Goal: Task Accomplishment & Management: Use online tool/utility

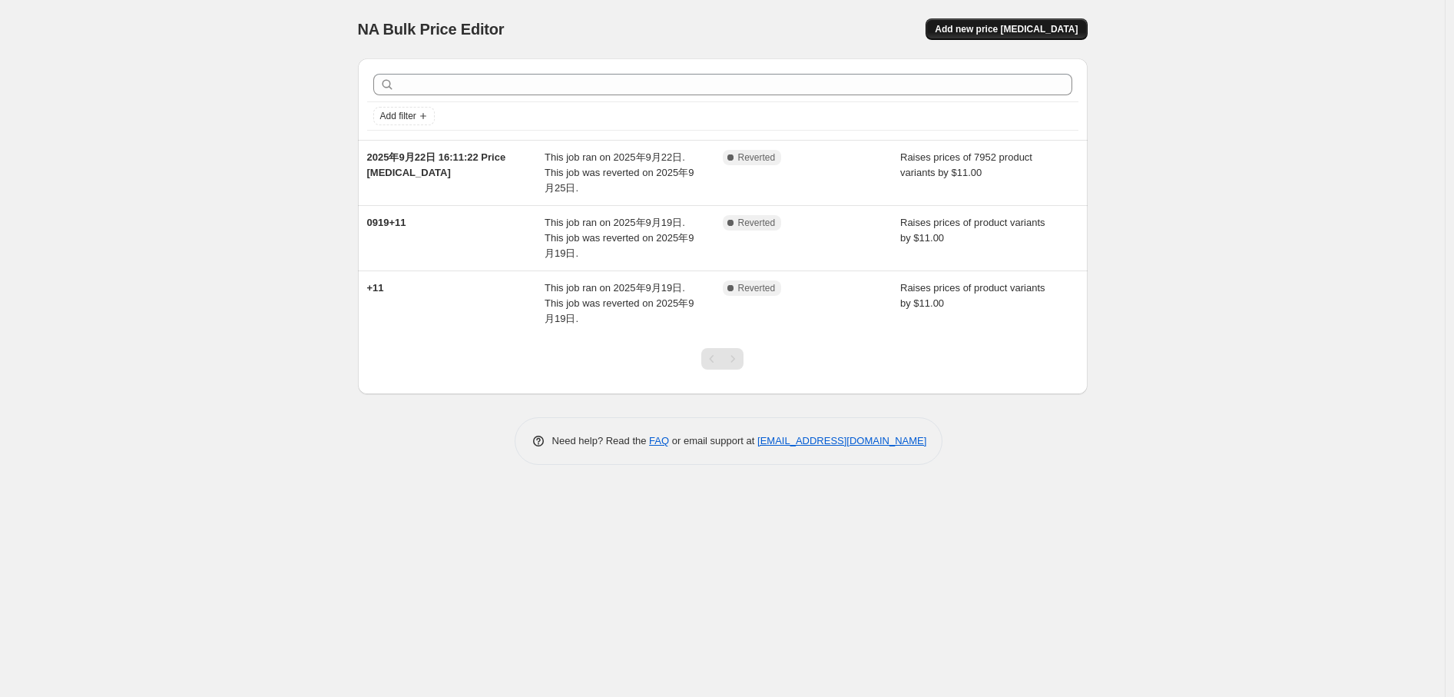
click at [1020, 37] on button "Add new price [MEDICAL_DATA]" at bounding box center [1006, 29] width 161 height 22
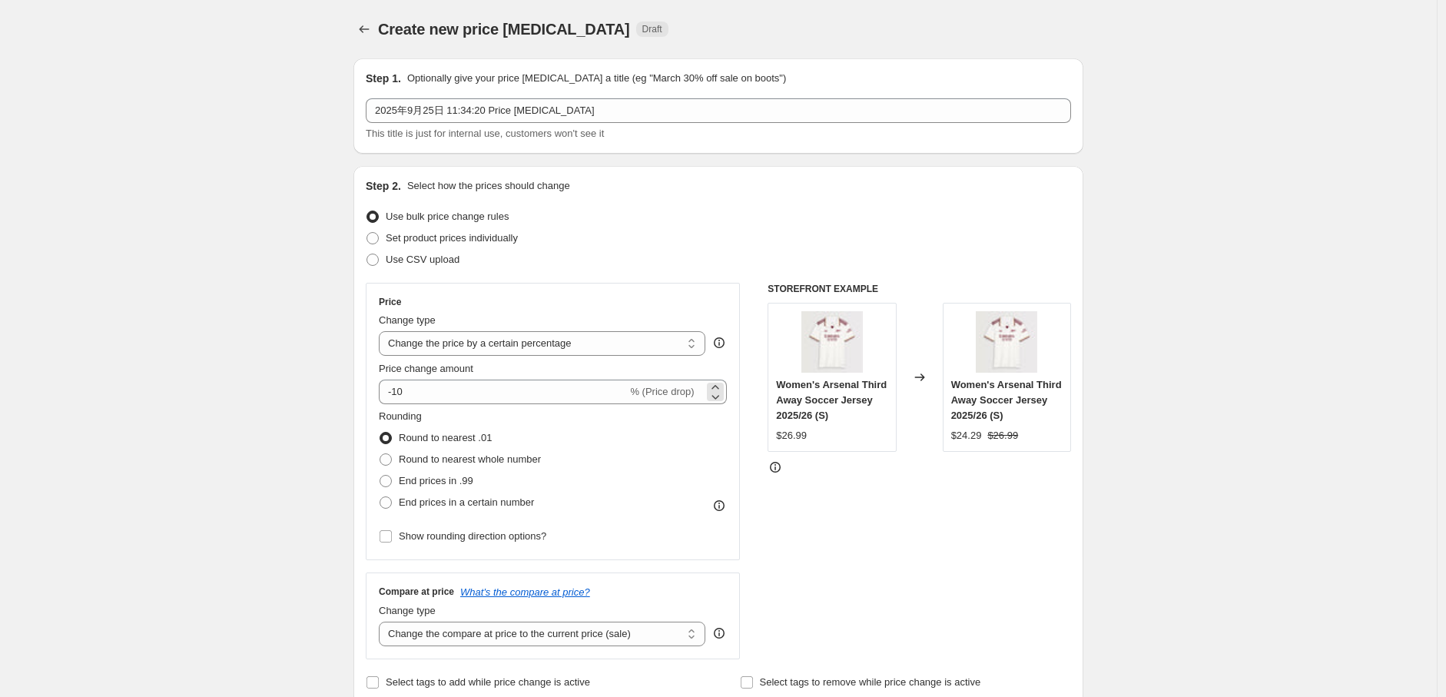
click at [674, 395] on span "% (Price drop)" at bounding box center [662, 392] width 64 height 12
click at [530, 343] on select "Change the price to a certain amount Change the price by a certain amount Chang…" at bounding box center [542, 343] width 326 height 25
select select "to"
click at [383, 331] on select "Change the price to a certain amount Change the price by a certain amount Chang…" at bounding box center [542, 343] width 326 height 25
type input "80.00"
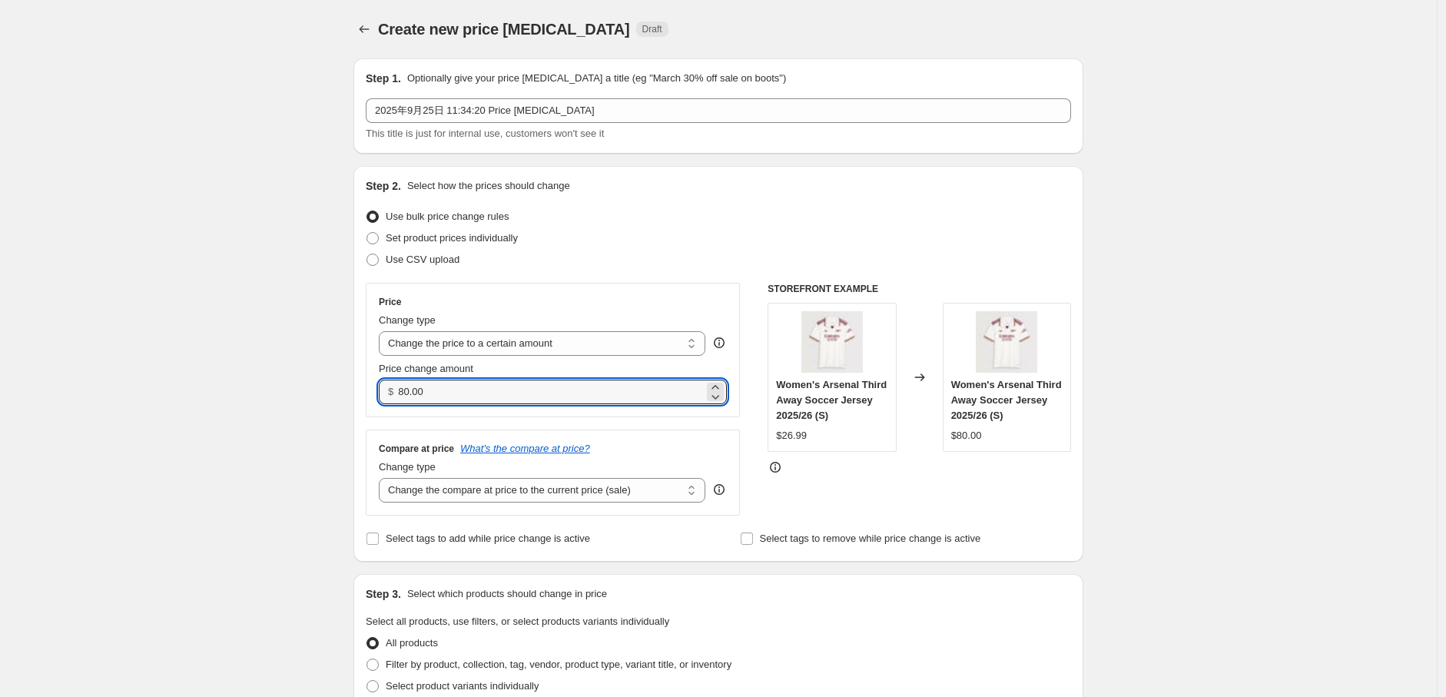
drag, startPoint x: 439, startPoint y: 395, endPoint x: 300, endPoint y: 388, distance: 140.0
click at [301, 389] on div "Create new price change job. This page is ready Create new price change job Dra…" at bounding box center [718, 708] width 1436 height 1417
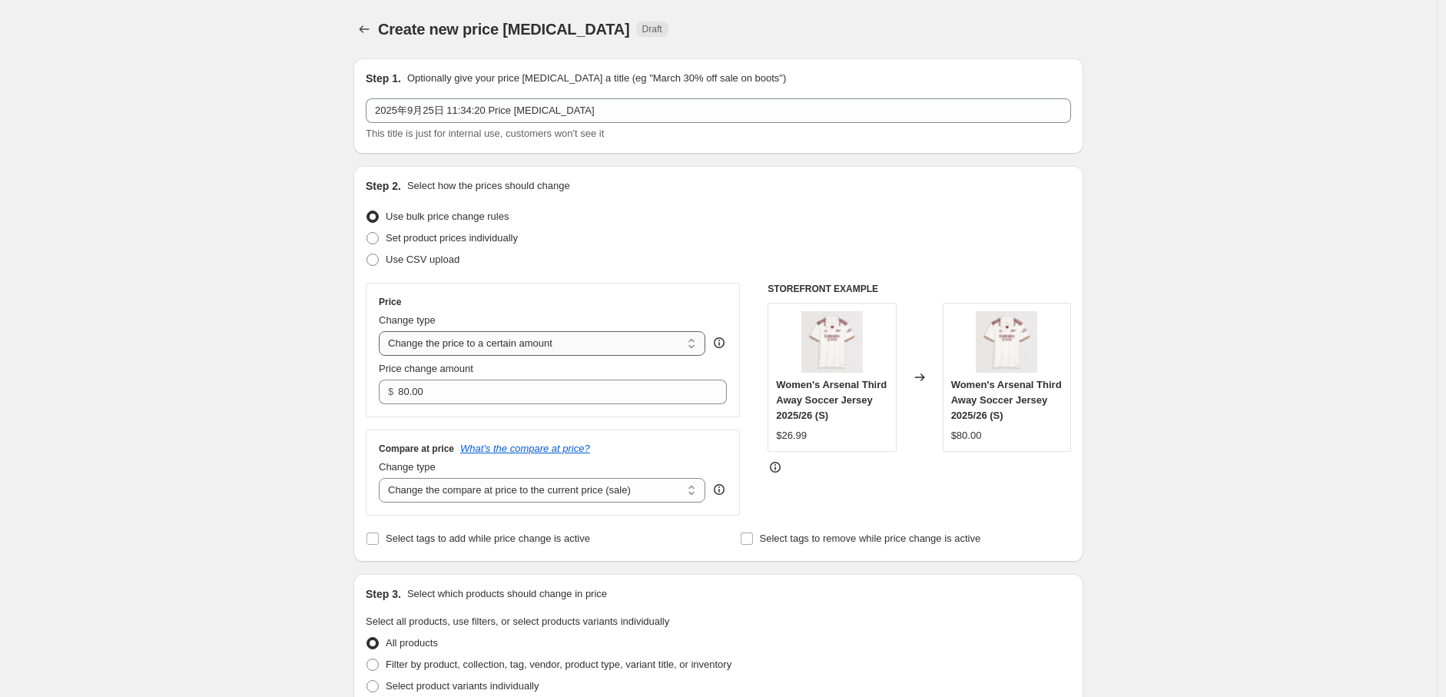
click at [416, 348] on select "Change the price to a certain amount Change the price by a certain amount Chang…" at bounding box center [542, 343] width 326 height 25
select select "by"
click at [383, 331] on select "Change the price to a certain amount Change the price by a certain amount Chang…" at bounding box center [542, 343] width 326 height 25
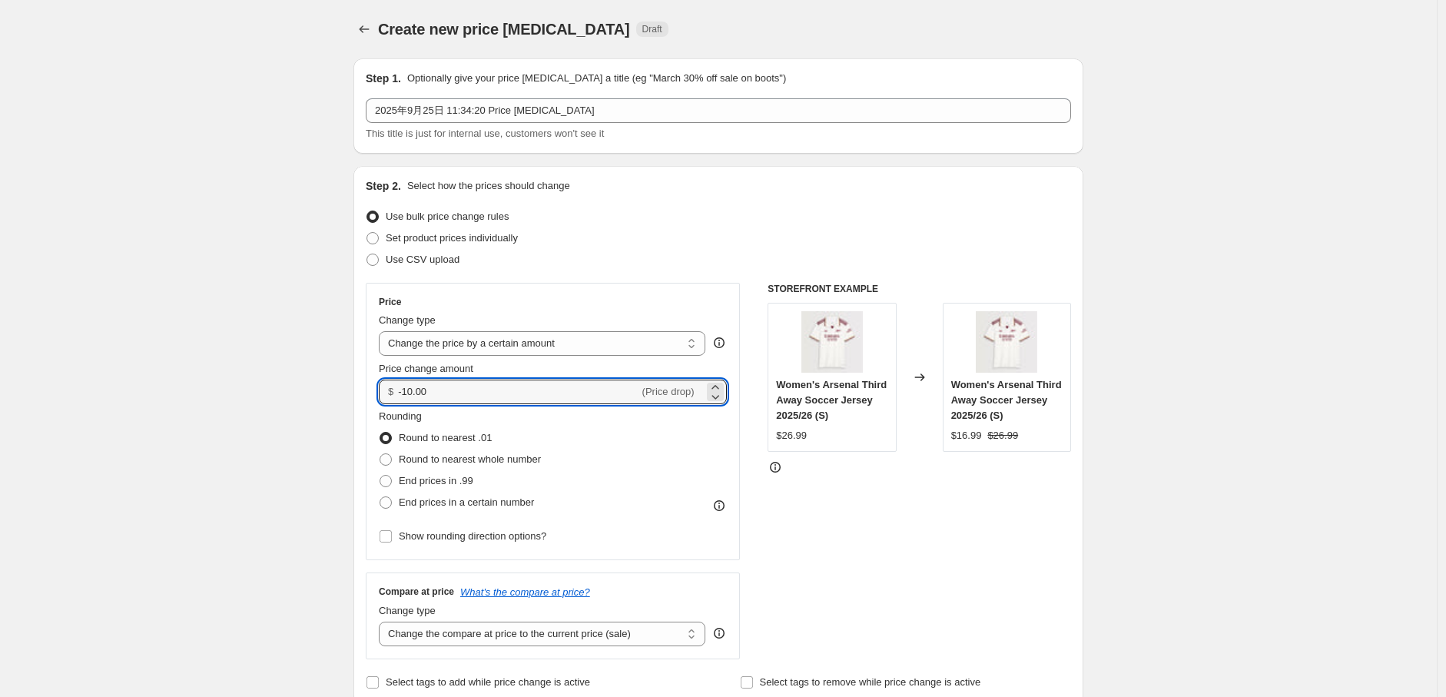
drag, startPoint x: 431, startPoint y: 390, endPoint x: 358, endPoint y: 376, distance: 74.4
click at [621, 402] on input "11" at bounding box center [509, 391] width 223 height 25
click at [533, 400] on input "11" at bounding box center [509, 391] width 223 height 25
type input "11.00"
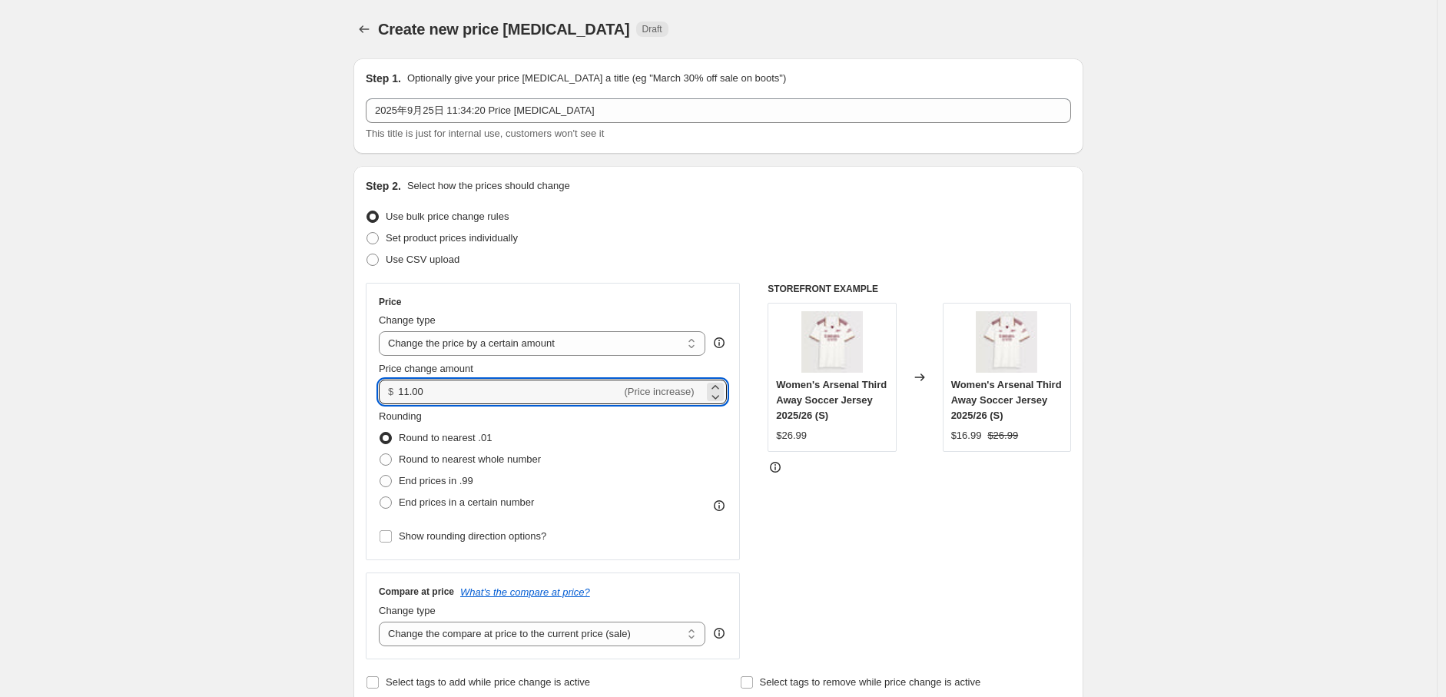
click at [589, 422] on div "Rounding Round to nearest .01 Round to nearest whole number End prices in .99 E…" at bounding box center [553, 461] width 348 height 104
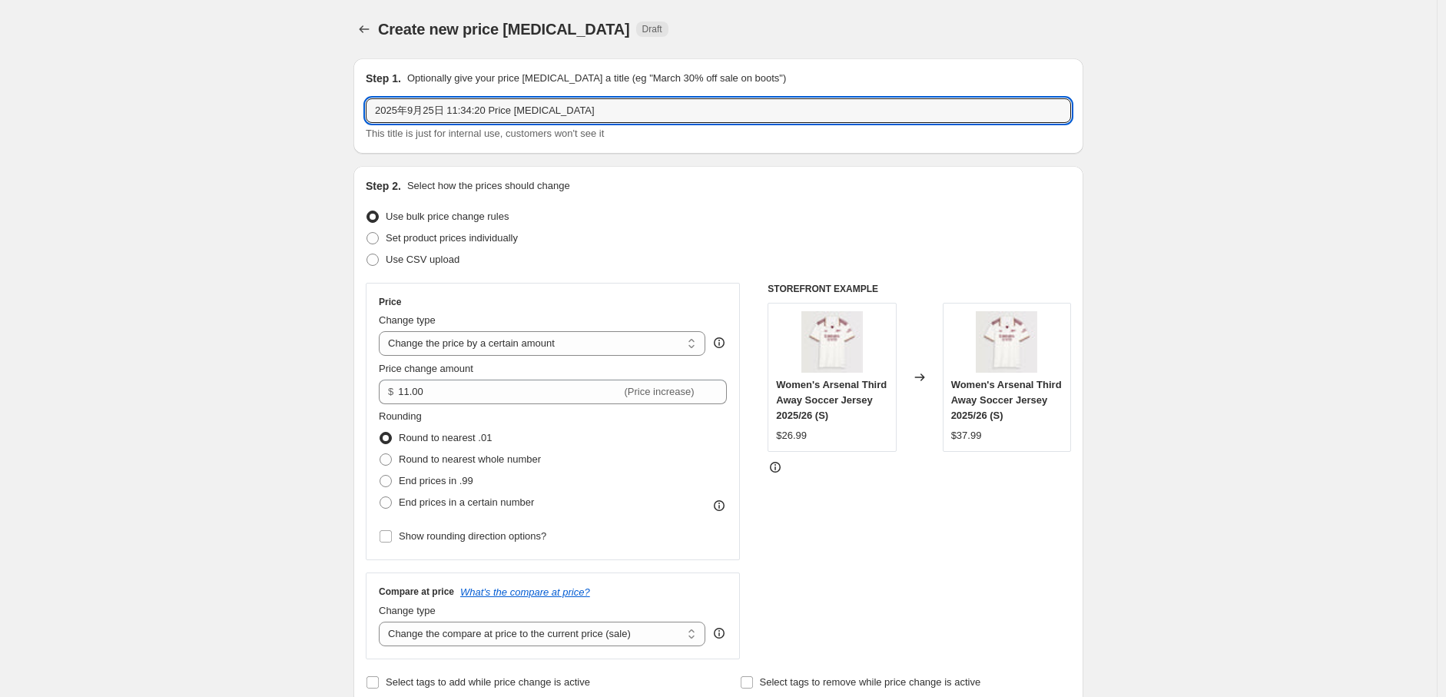
drag, startPoint x: 585, startPoint y: 99, endPoint x: 324, endPoint y: 97, distance: 261.2
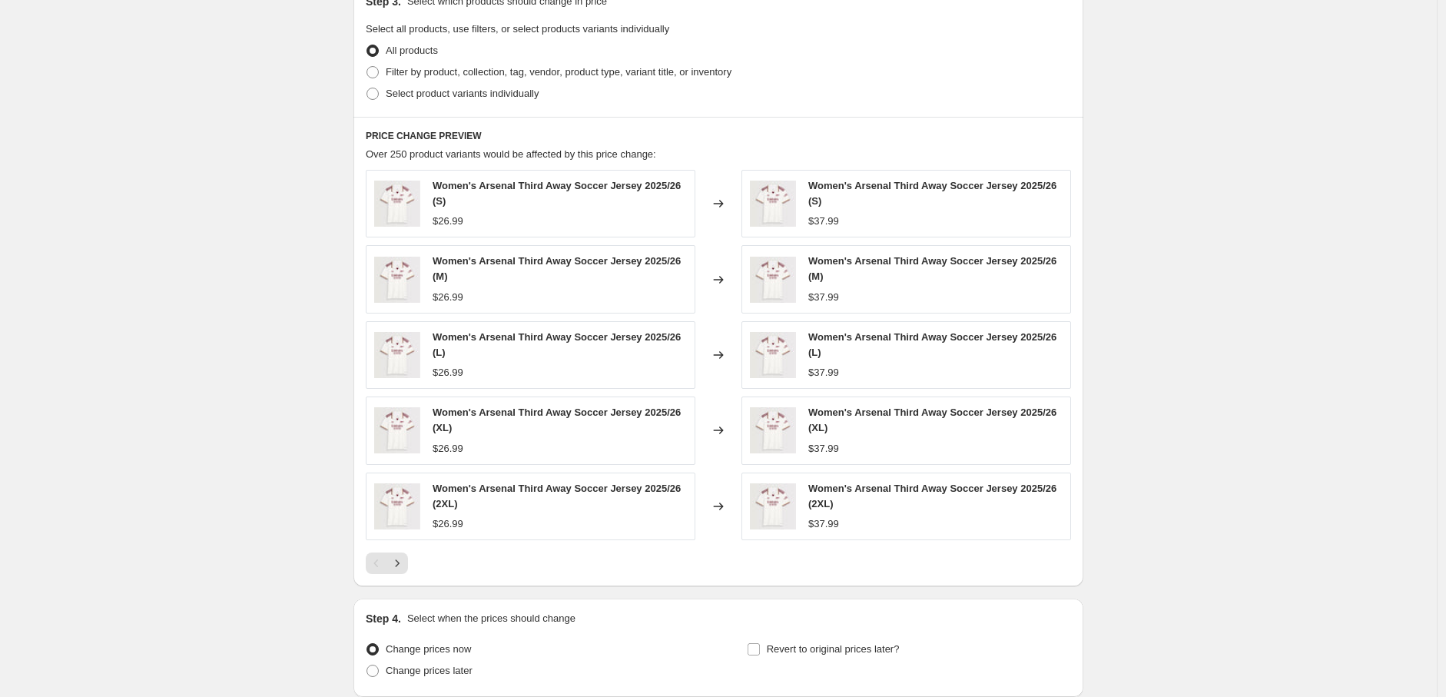
scroll to position [865, 0]
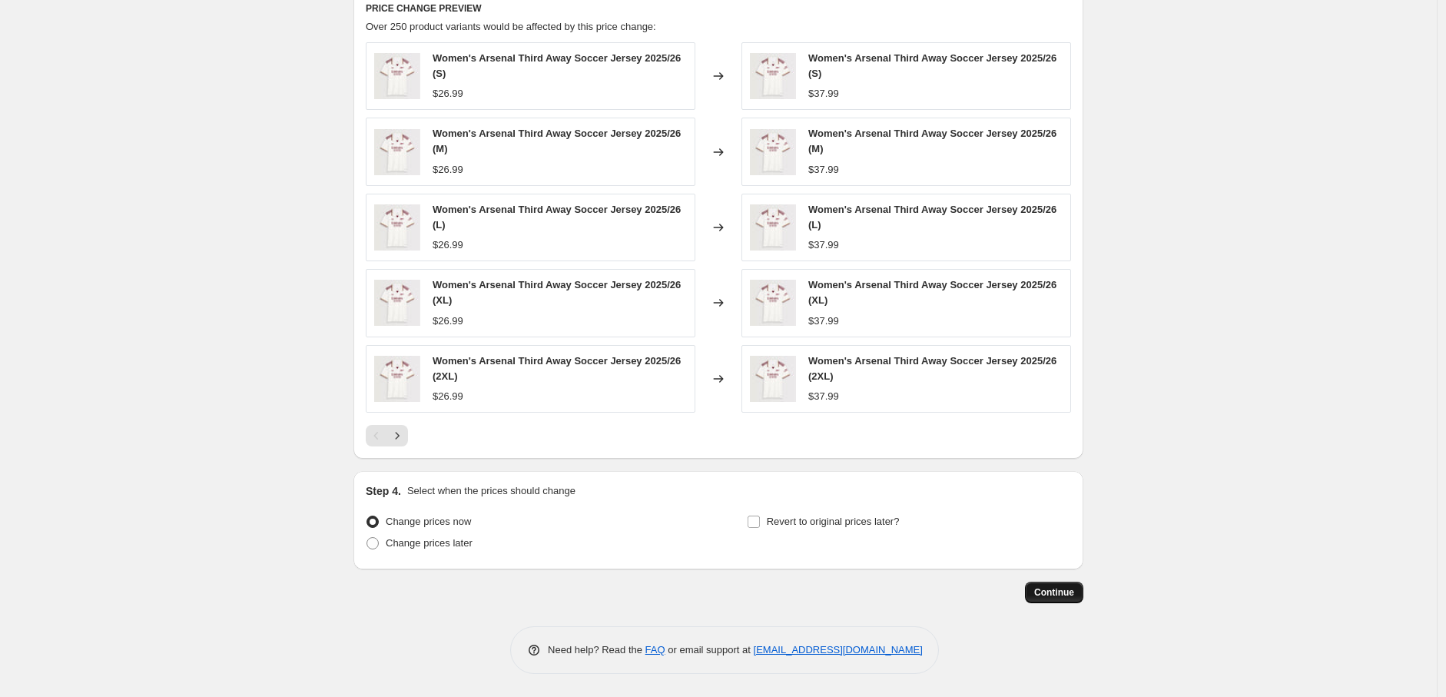
type input "0925+11"
click at [1034, 598] on button "Continue" at bounding box center [1054, 592] width 58 height 22
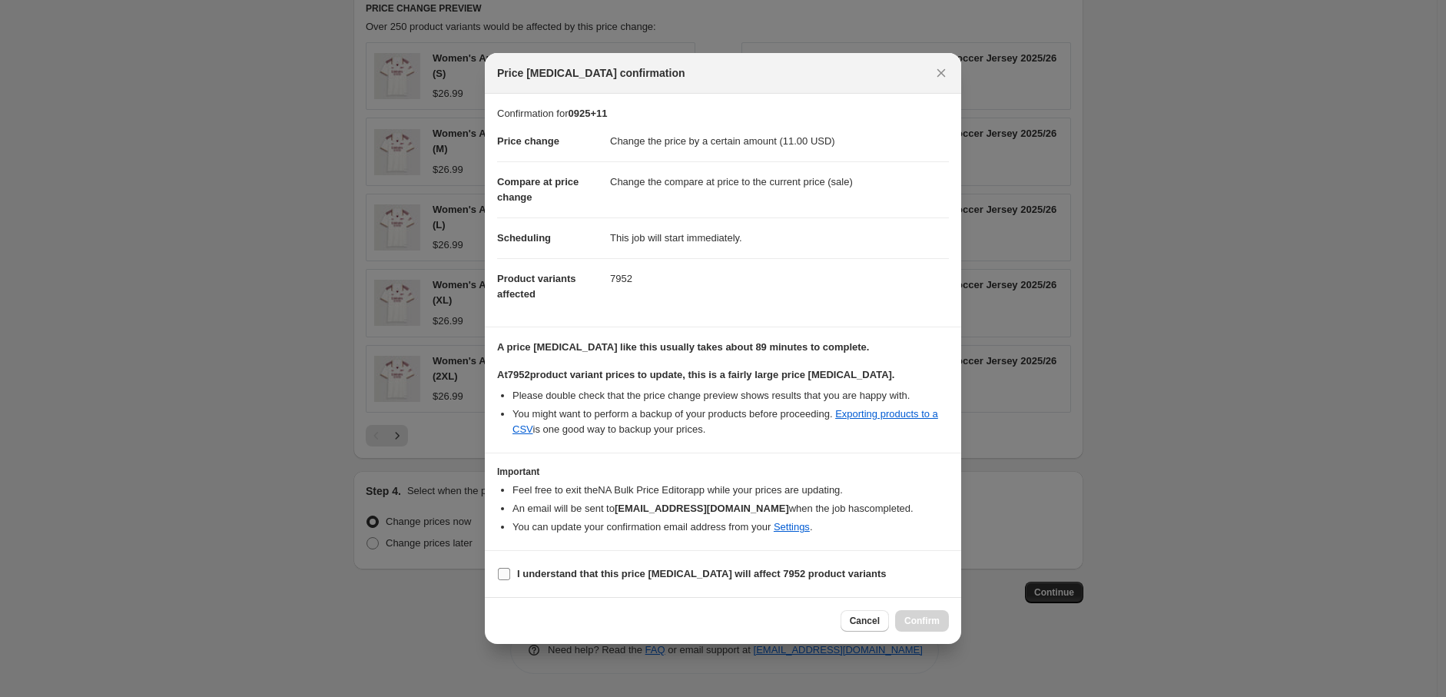
click at [556, 580] on label "I understand that this price change job will affect 7952 product variants" at bounding box center [691, 574] width 389 height 22
click at [510, 580] on input "I understand that this price change job will affect 7952 product variants" at bounding box center [504, 574] width 12 height 12
checkbox input "true"
click at [916, 624] on span "Confirm" at bounding box center [921, 620] width 35 height 12
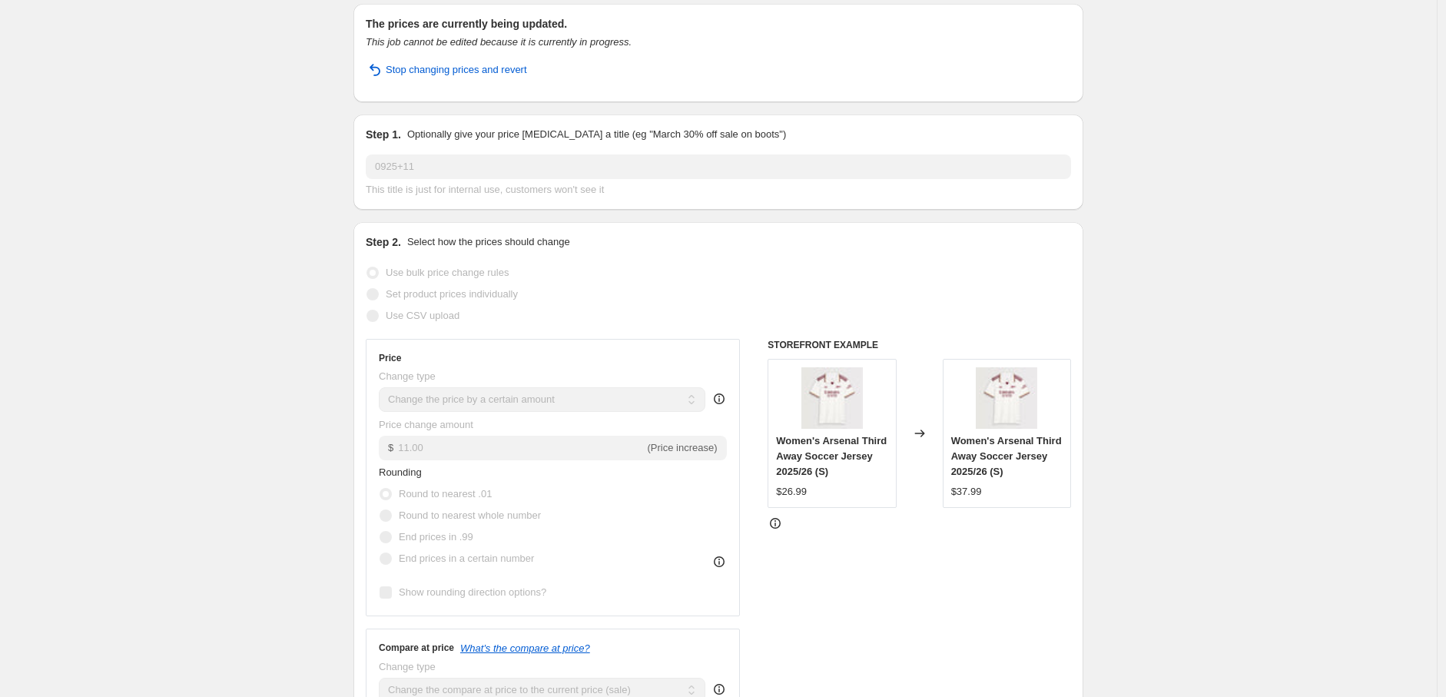
scroll to position [85, 0]
